Goal: Task Accomplishment & Management: Complete application form

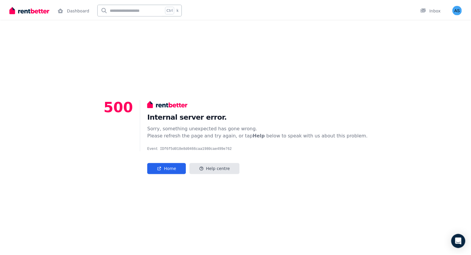
scroll to position [25, 0]
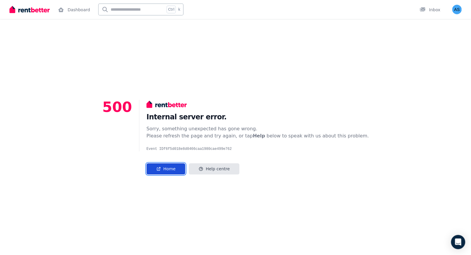
click at [161, 169] on icon at bounding box center [158, 168] width 5 height 5
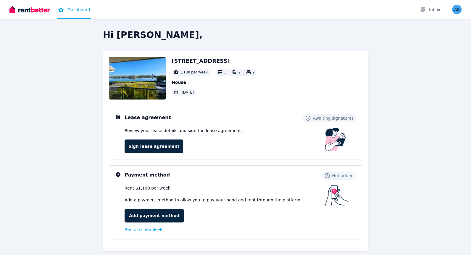
scroll to position [59, 0]
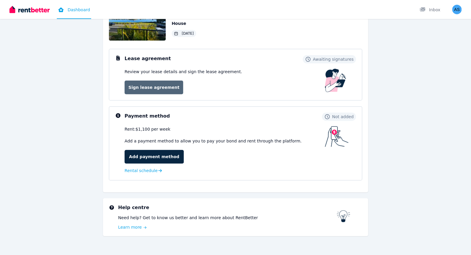
click at [150, 84] on link "Sign lease agreement" at bounding box center [153, 87] width 59 height 14
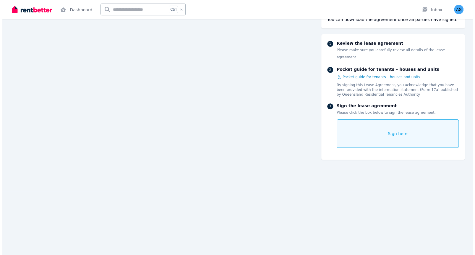
scroll to position [70, 0]
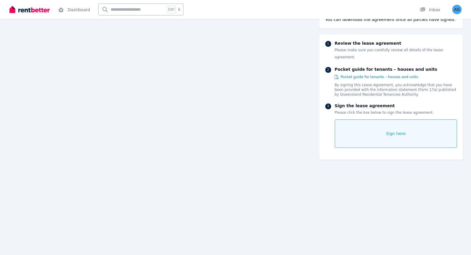
click at [391, 130] on span "Sign here" at bounding box center [396, 133] width 20 height 6
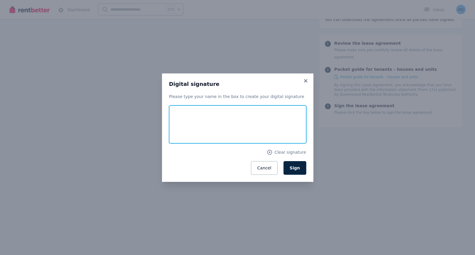
click at [192, 120] on input "text" at bounding box center [237, 124] width 137 height 38
type input "**********"
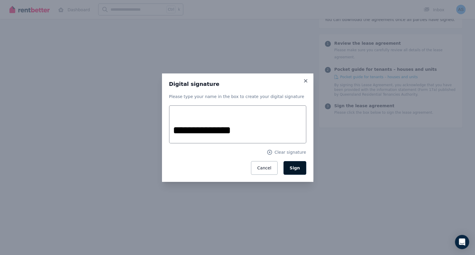
click at [297, 169] on span "Sign" at bounding box center [295, 167] width 10 height 5
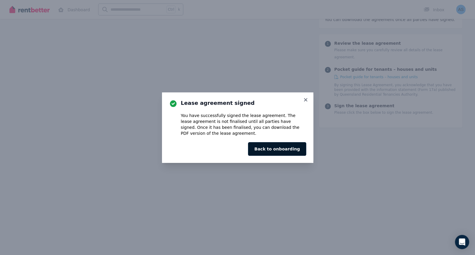
click at [290, 148] on button "Back to onboarding" at bounding box center [277, 149] width 58 height 14
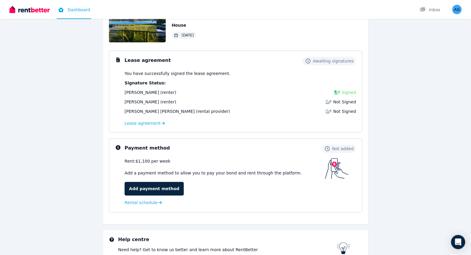
scroll to position [8, 0]
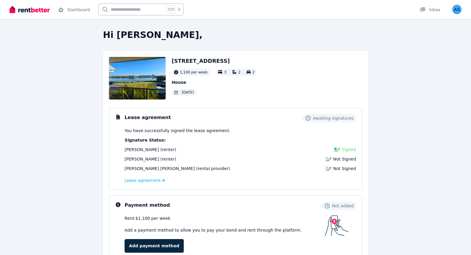
drag, startPoint x: 136, startPoint y: 157, endPoint x: 140, endPoint y: 157, distance: 4.7
click at [136, 157] on span "Jimmy Sammut" at bounding box center [141, 158] width 34 height 5
click at [457, 8] on img "button" at bounding box center [456, 9] width 9 height 9
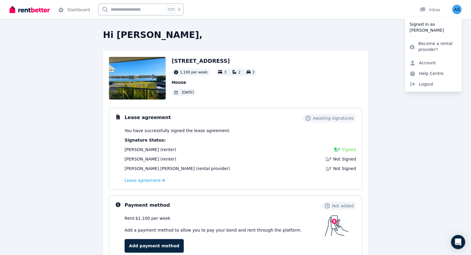
click at [416, 22] on p "Signed in as" at bounding box center [432, 24] width 47 height 6
click at [434, 24] on p "Signed in as" at bounding box center [432, 24] width 47 height 6
click at [424, 84] on span "Logout" at bounding box center [432, 84] width 57 height 11
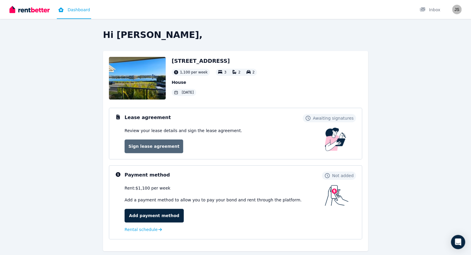
click at [160, 148] on link "Sign lease agreement" at bounding box center [153, 146] width 59 height 14
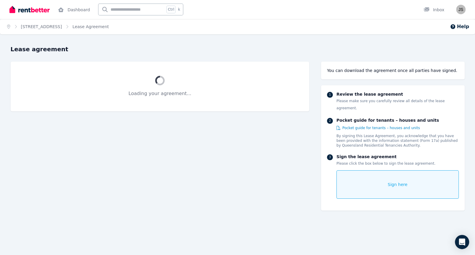
click at [386, 179] on div "Sign here" at bounding box center [397, 184] width 122 height 28
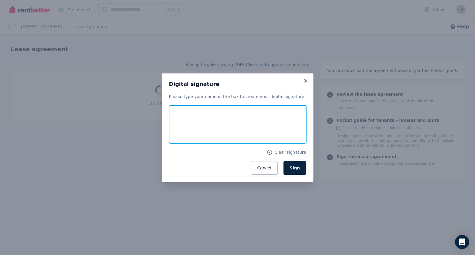
click at [213, 128] on input "text" at bounding box center [237, 124] width 137 height 38
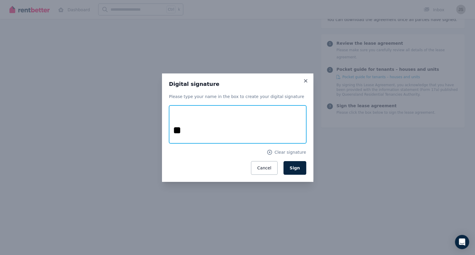
type input "*"
type input "**********"
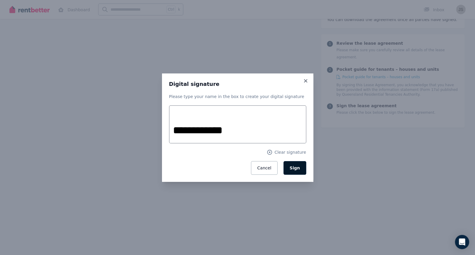
click at [299, 166] on span "Sign" at bounding box center [295, 167] width 10 height 5
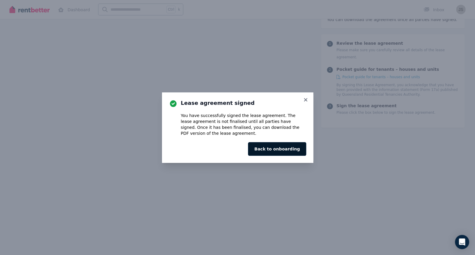
click at [285, 144] on button "Back to onboarding" at bounding box center [277, 149] width 58 height 14
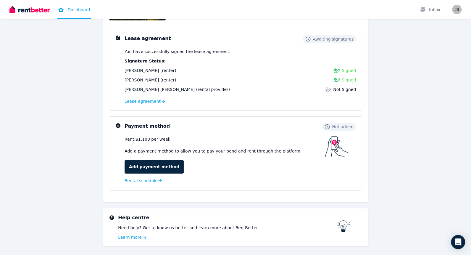
scroll to position [97, 0]
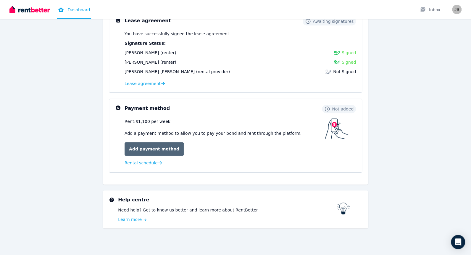
click at [154, 146] on link "Add payment method" at bounding box center [153, 149] width 59 height 14
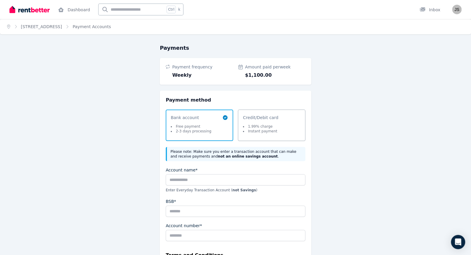
click at [229, 118] on div "Bank account Free payment 2-3 days processing" at bounding box center [199, 124] width 67 height 31
click at [225, 117] on icon at bounding box center [225, 117] width 6 height 6
click at [452, 10] on img "button" at bounding box center [456, 9] width 9 height 9
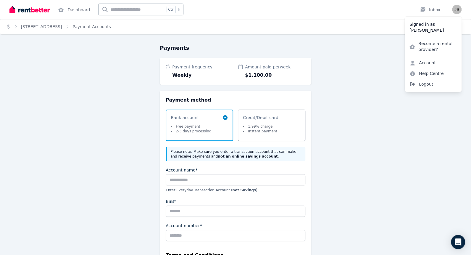
click at [426, 87] on span "Logout" at bounding box center [432, 84] width 57 height 11
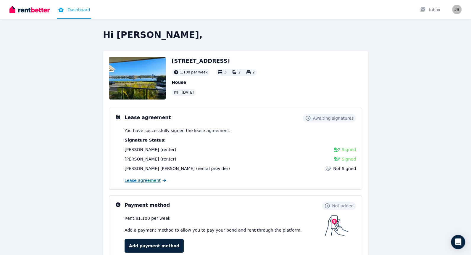
click at [148, 178] on span "Lease agreement" at bounding box center [142, 180] width 36 height 6
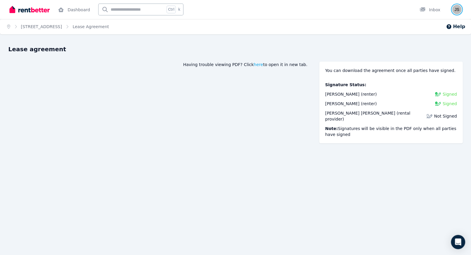
click at [457, 9] on img "button" at bounding box center [456, 9] width 9 height 9
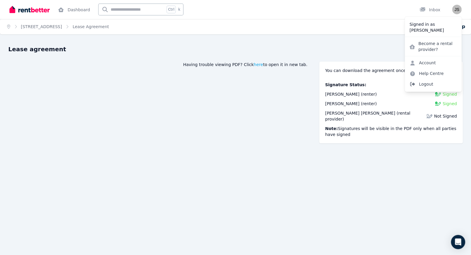
click at [420, 84] on span "Logout" at bounding box center [432, 84] width 57 height 11
